Goal: Task Accomplishment & Management: Use online tool/utility

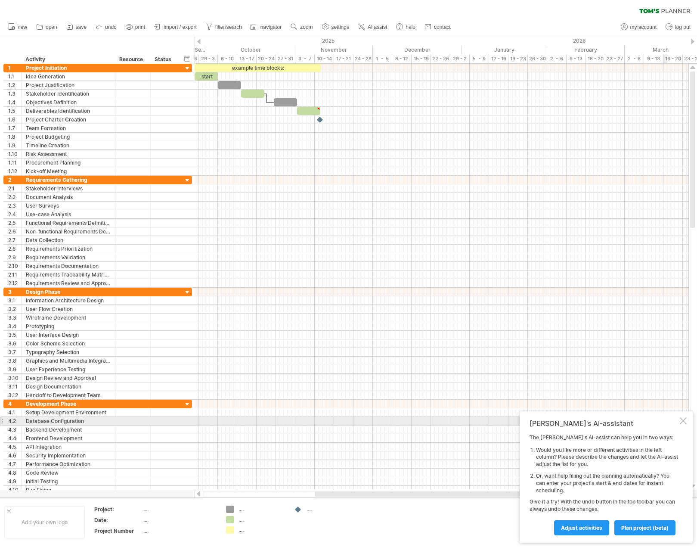
click at [681, 419] on div at bounding box center [683, 420] width 7 height 7
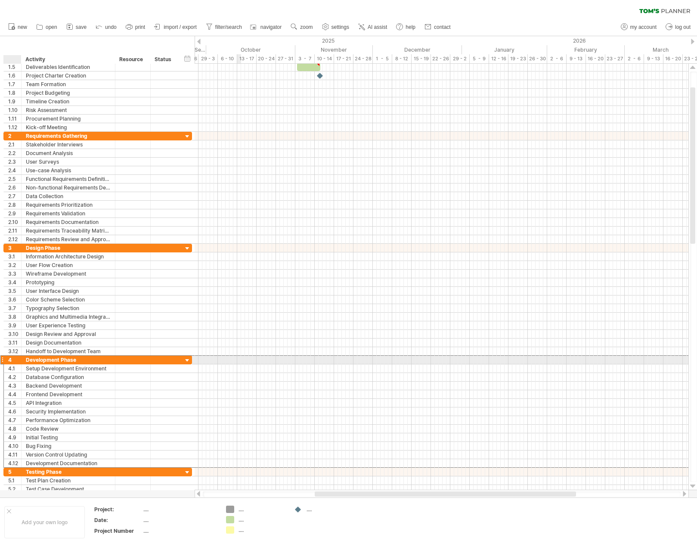
click at [25, 359] on div "**********" at bounding box center [69, 360] width 94 height 8
click at [59, 366] on div "Setup Development Environment" at bounding box center [68, 368] width 85 height 8
click at [66, 361] on div "Development Phase" at bounding box center [68, 360] width 85 height 8
click at [0, 0] on input "**********" at bounding box center [0, 0] width 0 height 0
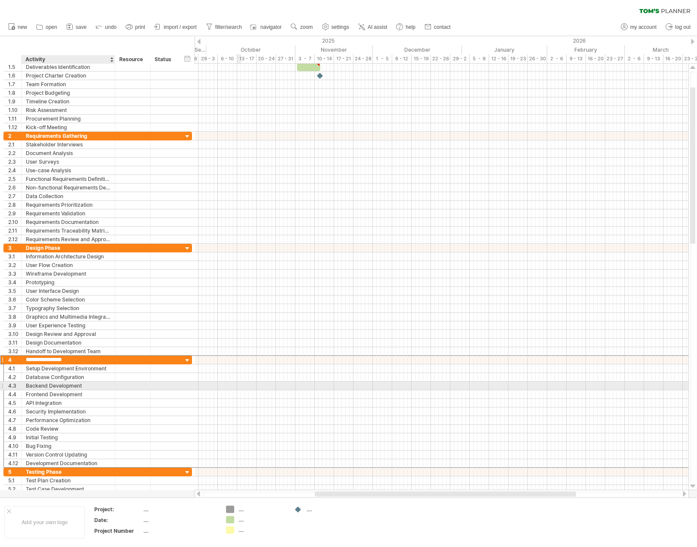
click at [60, 385] on div "Backend Development" at bounding box center [68, 385] width 85 height 8
click at [0, 0] on input "**********" at bounding box center [0, 0] width 0 height 0
click at [71, 376] on div "Database Configuration" at bounding box center [68, 377] width 85 height 8
click at [71, 367] on div "Setup Development Environment" at bounding box center [68, 368] width 85 height 8
click at [47, 412] on div "Security Implementation" at bounding box center [68, 411] width 85 height 8
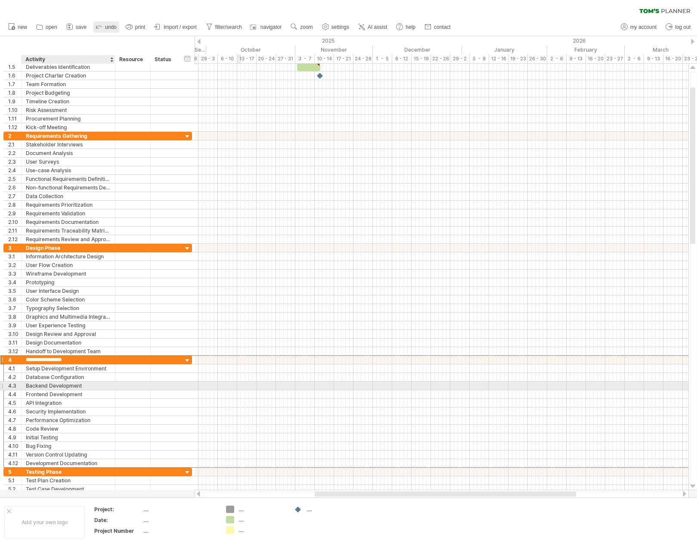
click at [61, 403] on div "API Integration" at bounding box center [68, 403] width 85 height 8
click at [30, 364] on div "Development Phase" at bounding box center [68, 368] width 85 height 8
click at [52, 381] on div "Backend Development" at bounding box center [68, 385] width 85 height 8
click at [108, 25] on span "undo" at bounding box center [111, 27] width 12 height 6
click at [109, 25] on span "undo" at bounding box center [111, 27] width 12 height 6
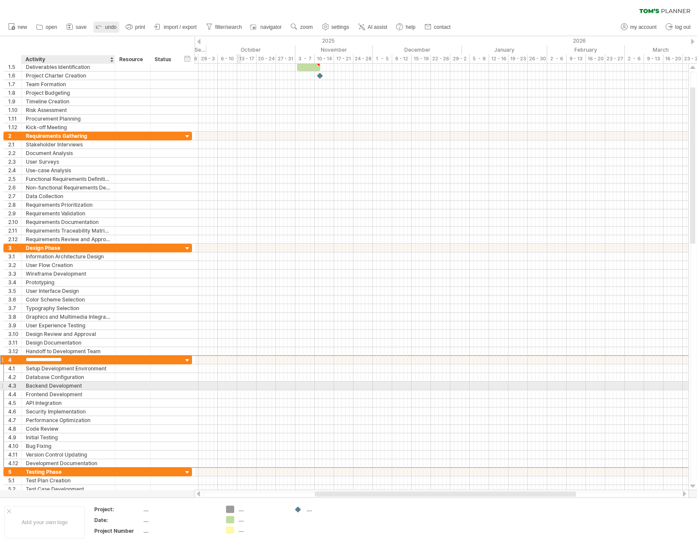
click at [109, 25] on span "undo" at bounding box center [111, 27] width 12 height 6
click at [109, 31] on link "undo" at bounding box center [106, 27] width 26 height 11
click at [112, 26] on span "undo" at bounding box center [111, 27] width 12 height 6
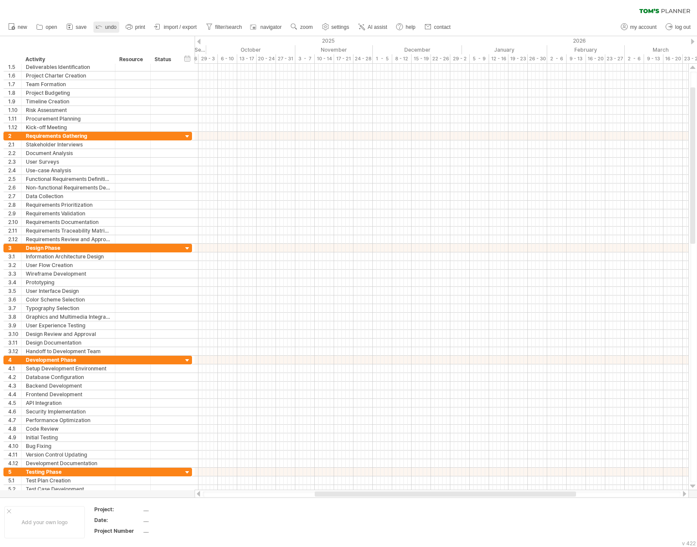
click at [112, 26] on span "undo" at bounding box center [111, 27] width 12 height 6
